Goal: Transaction & Acquisition: Obtain resource

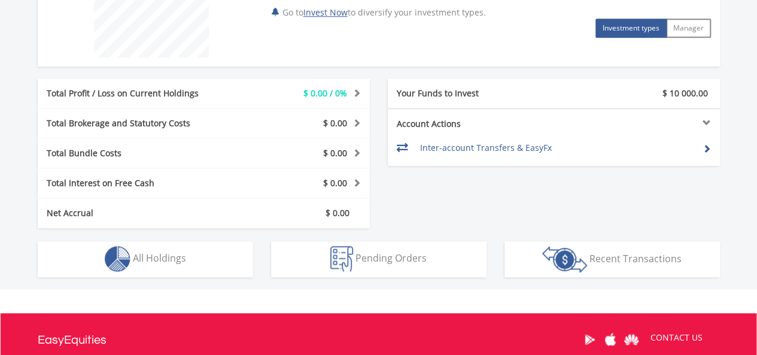
scroll to position [539, 0]
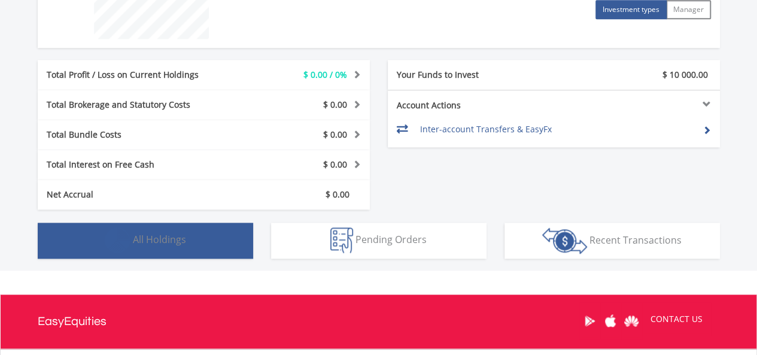
click at [198, 228] on button "Holdings All Holdings" at bounding box center [146, 241] width 216 height 36
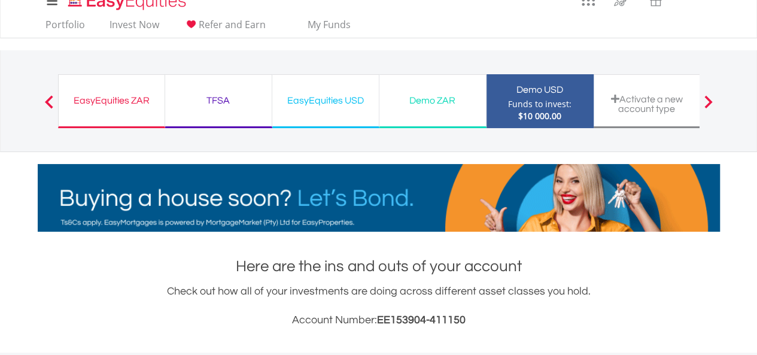
scroll to position [0, 0]
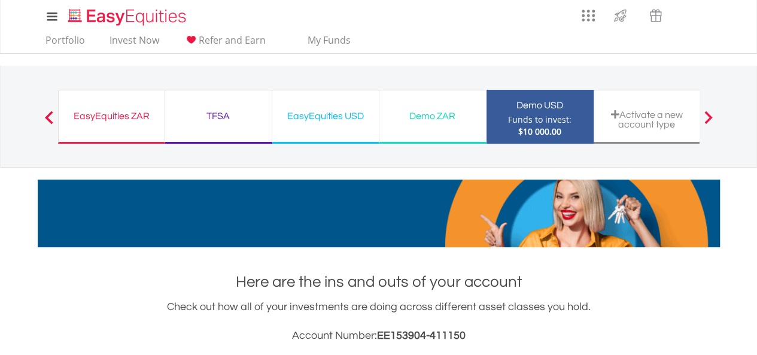
click at [109, 113] on div "EasyEquities ZAR" at bounding box center [112, 116] width 92 height 17
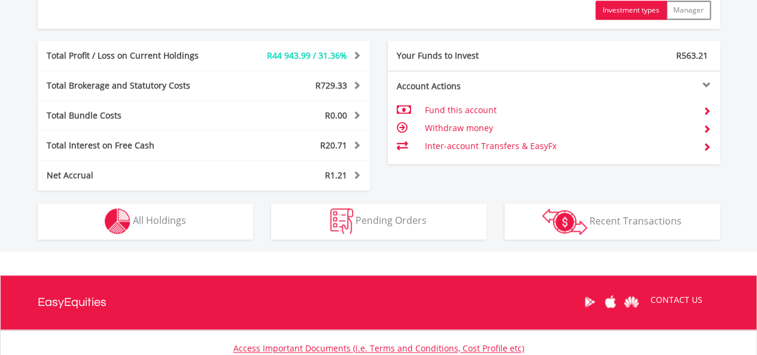
scroll to position [659, 0]
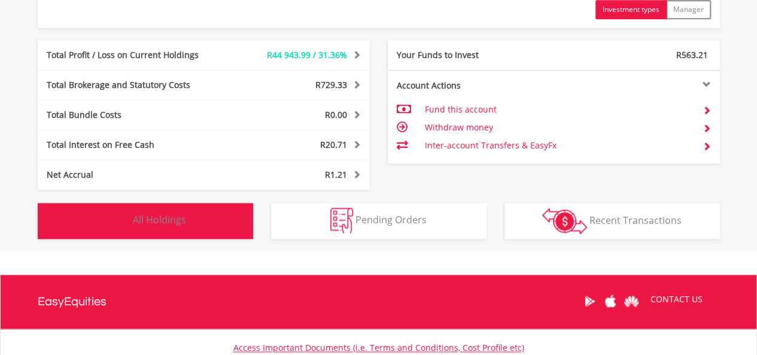
click at [190, 220] on button "Holdings All Holdings" at bounding box center [146, 221] width 216 height 36
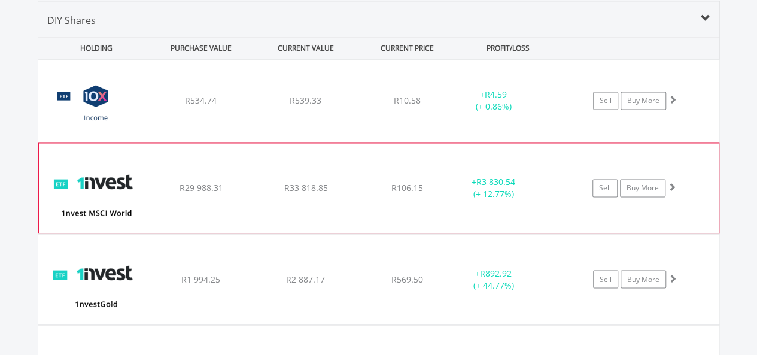
scroll to position [633, 0]
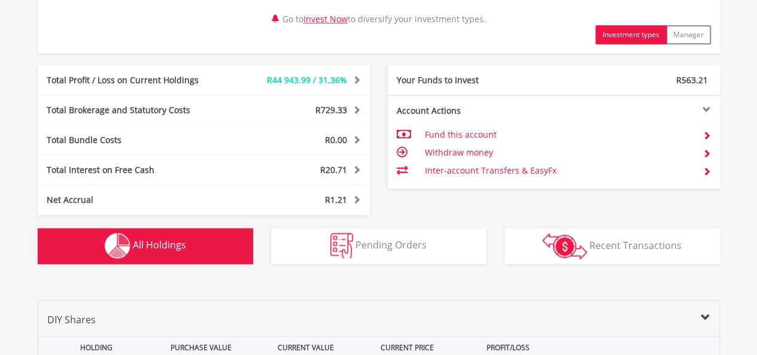
click at [332, 222] on div "Pending Orders Pending Orders" at bounding box center [378, 239] width 233 height 49
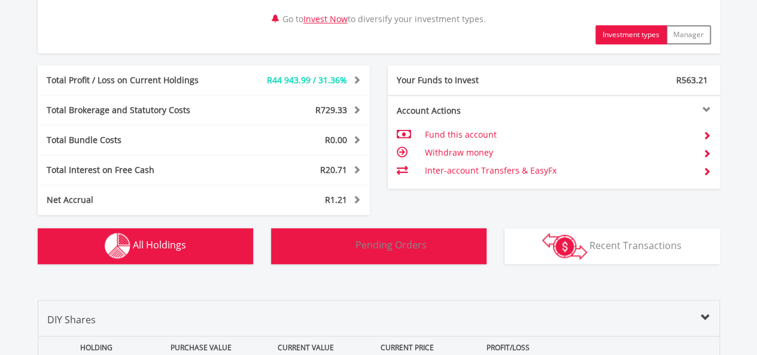
click at [332, 239] on img "button" at bounding box center [341, 246] width 23 height 26
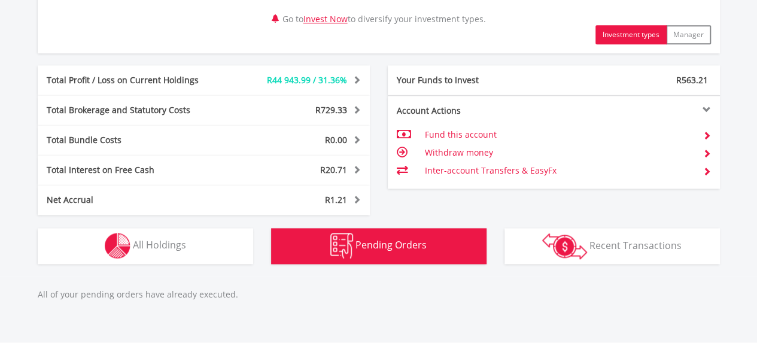
scroll to position [817, 0]
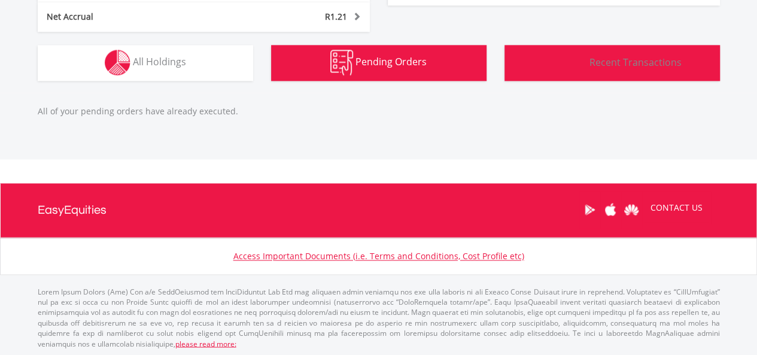
click at [595, 70] on button "Transactions Recent Transactions" at bounding box center [613, 63] width 216 height 36
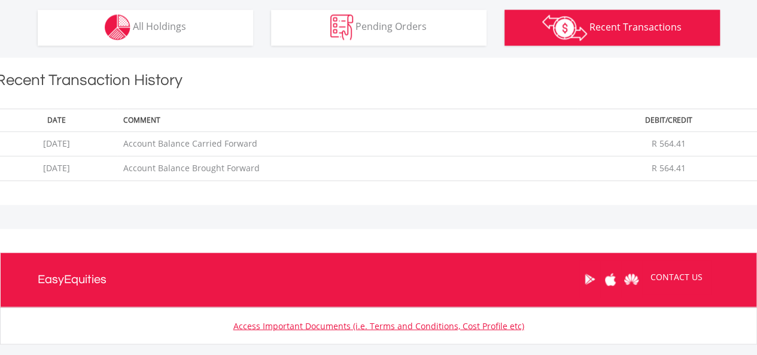
scroll to position [789, 0]
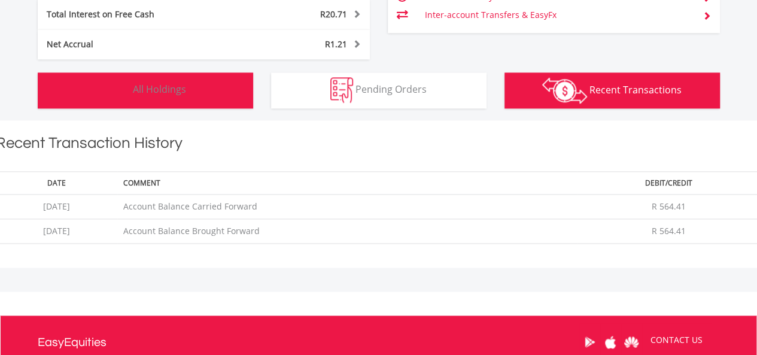
click at [174, 98] on button "Holdings All Holdings" at bounding box center [146, 90] width 216 height 36
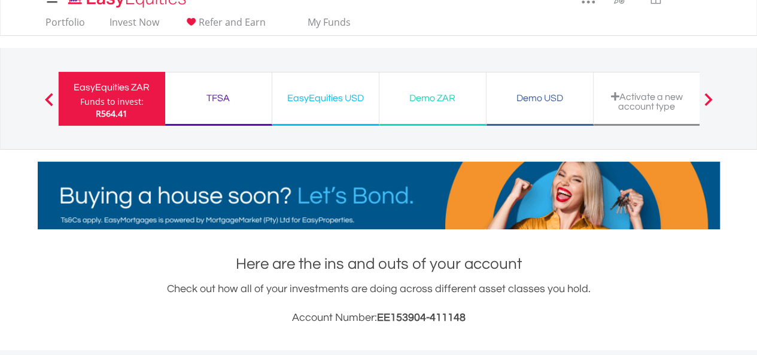
scroll to position [0, 0]
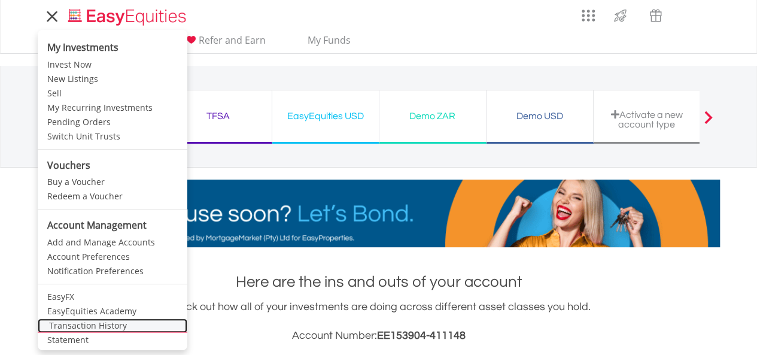
click at [89, 327] on link "Transaction History" at bounding box center [113, 325] width 150 height 14
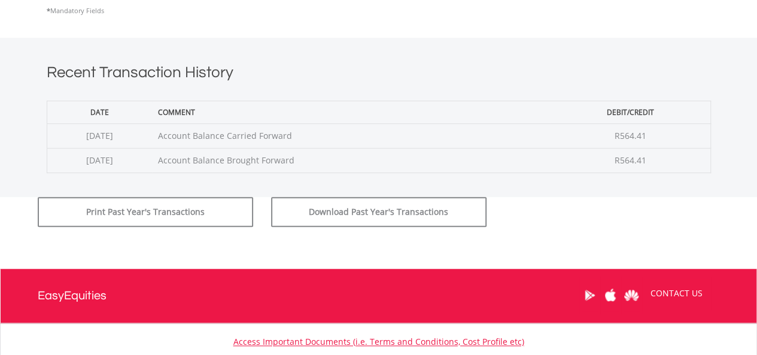
scroll to position [239, 0]
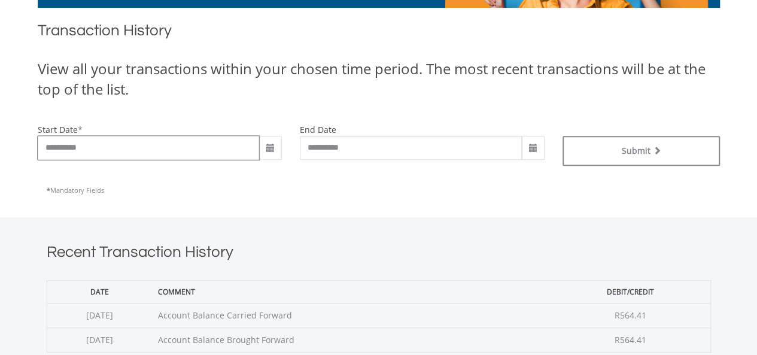
click at [134, 155] on input "**********" at bounding box center [149, 148] width 222 height 24
click at [272, 152] on span at bounding box center [271, 149] width 10 height 10
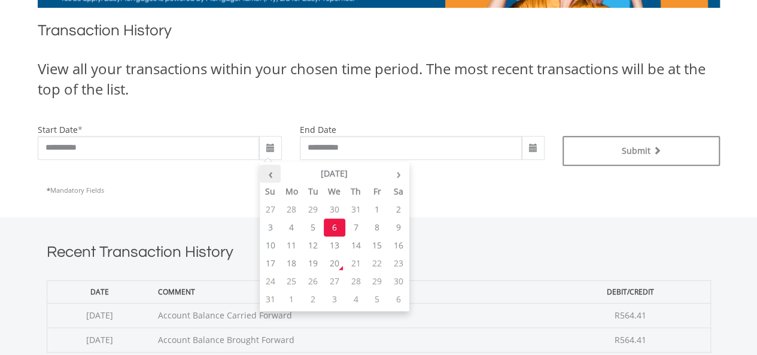
click at [274, 167] on th "‹" at bounding box center [271, 174] width 22 height 18
click at [310, 208] on td "1" at bounding box center [313, 210] width 22 height 18
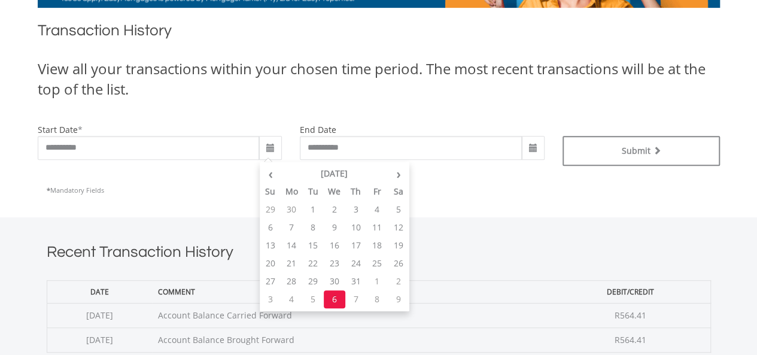
type input "**********"
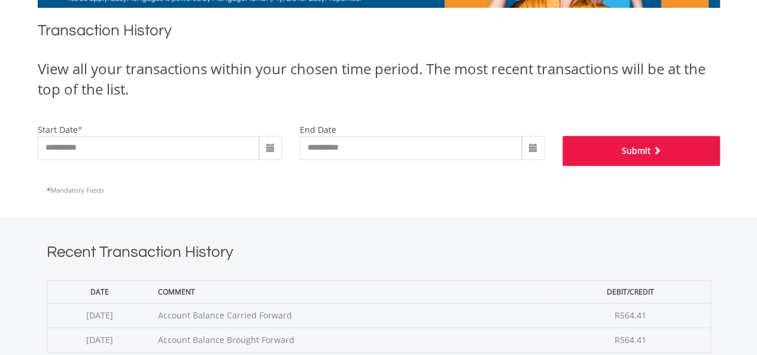
click at [619, 159] on button "Submit" at bounding box center [641, 151] width 157 height 30
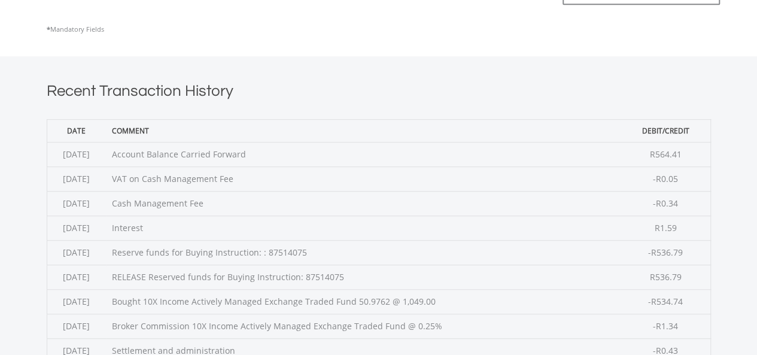
scroll to position [419, 0]
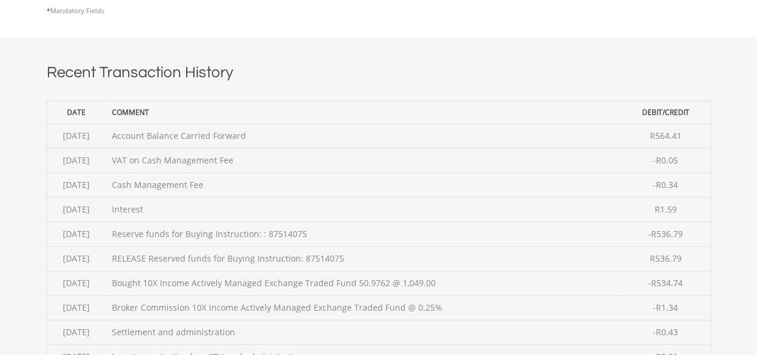
click at [324, 233] on td "Reserve funds for Buying Instruction: : 87514075" at bounding box center [363, 234] width 515 height 25
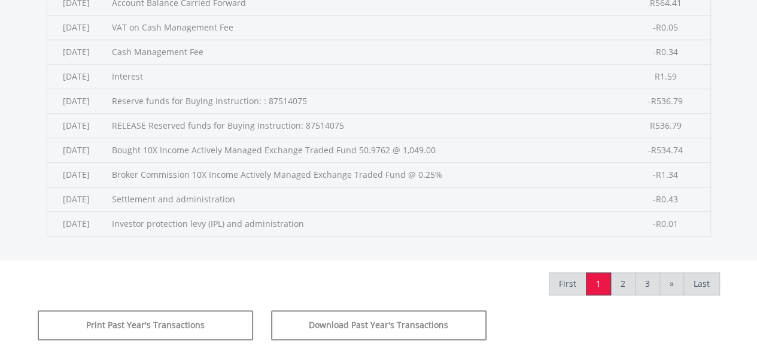
scroll to position [599, 0]
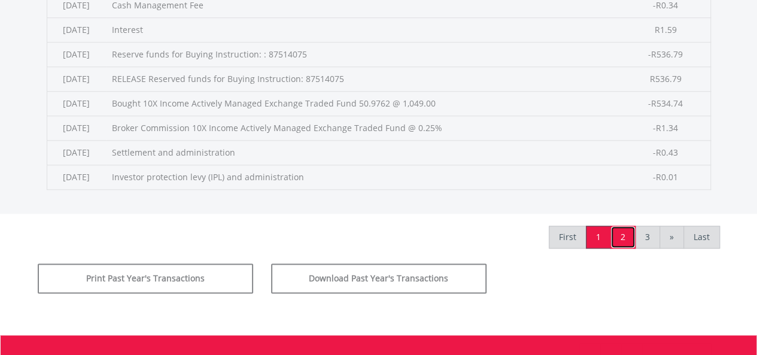
click at [629, 241] on link "2" at bounding box center [623, 237] width 25 height 23
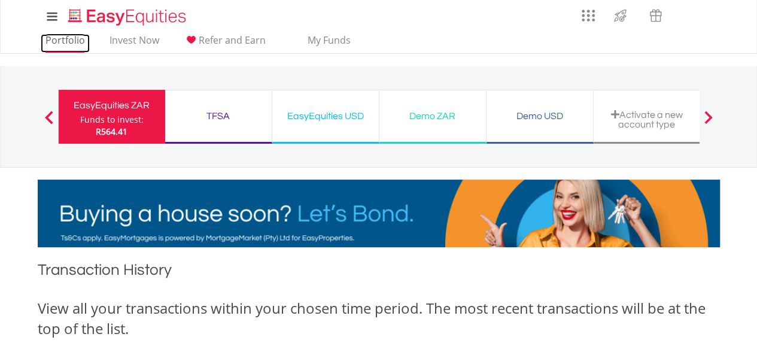
click at [62, 37] on link "Portfolio" at bounding box center [65, 43] width 49 height 19
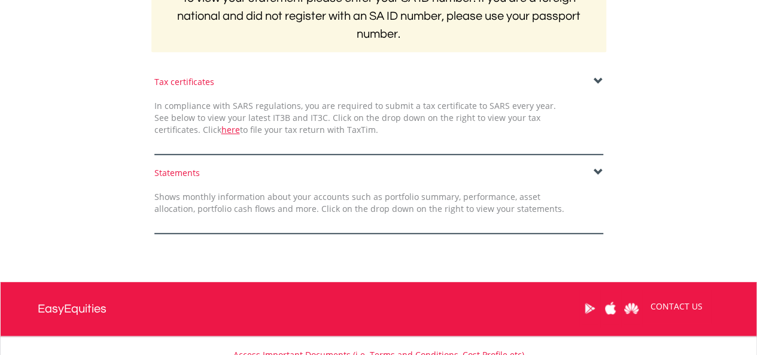
scroll to position [299, 0]
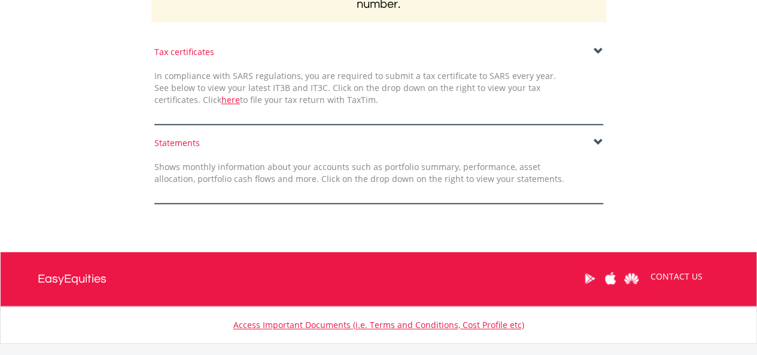
click at [306, 150] on div "Statements Shows monthly information about your accounts such as portfolio summ…" at bounding box center [378, 170] width 467 height 67
click at [190, 142] on div "Statements" at bounding box center [378, 143] width 449 height 12
click at [611, 136] on form "Tax certificates In compliance with SARS regulations, you are required to submi…" at bounding box center [379, 125] width 682 height 158
click at [595, 143] on span at bounding box center [599, 143] width 10 height 10
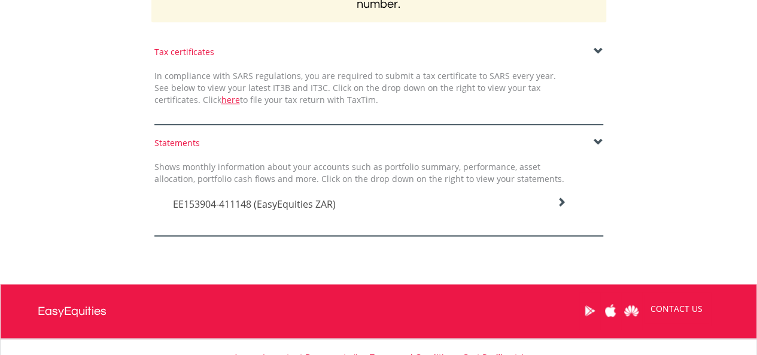
click at [417, 198] on h4 "EE153904-411148 (EasyEquities ZAR)" at bounding box center [370, 204] width 394 height 14
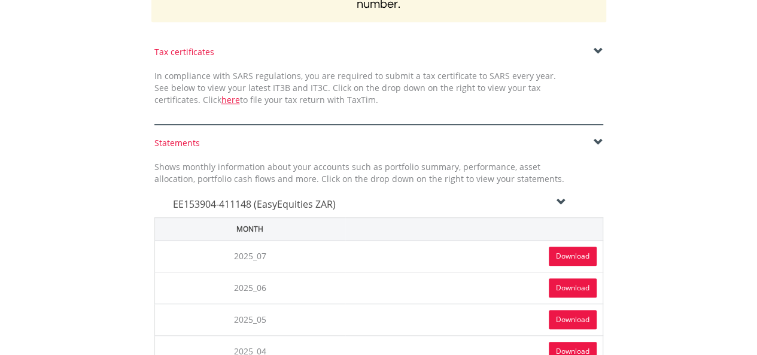
click at [584, 254] on link "Download" at bounding box center [573, 256] width 48 height 19
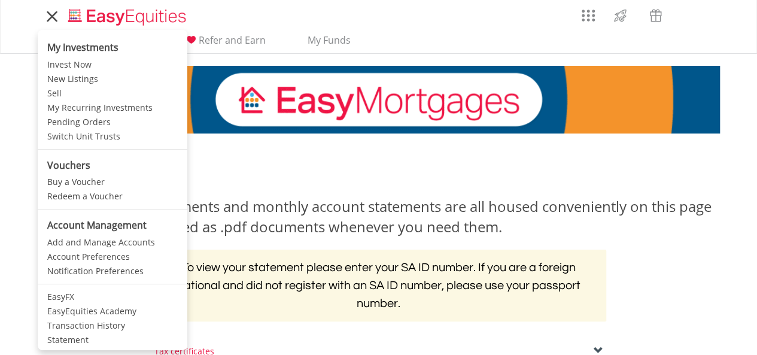
click at [66, 44] on li "My Investments" at bounding box center [113, 45] width 150 height 25
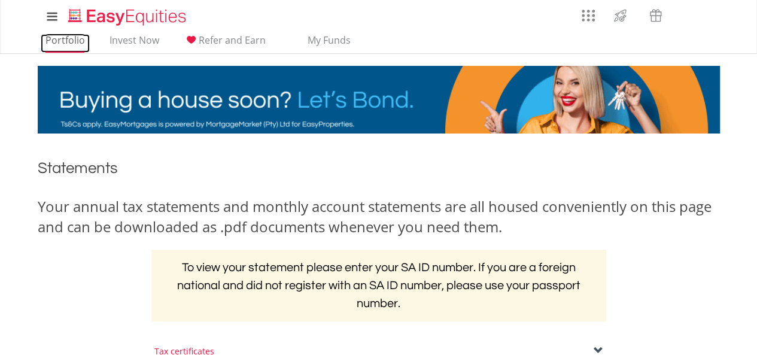
click at [64, 38] on link "Portfolio" at bounding box center [65, 43] width 49 height 19
